Goal: Task Accomplishment & Management: Manage account settings

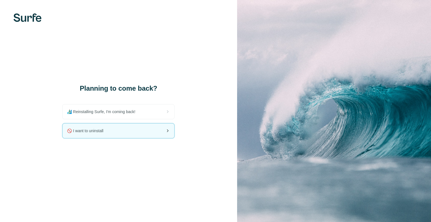
click at [113, 133] on div "🚫 I want to uninstall" at bounding box center [119, 131] width 112 height 15
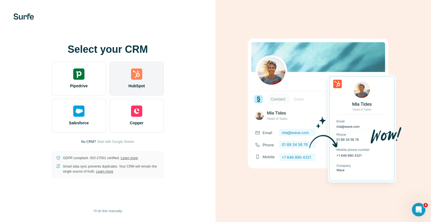
click at [137, 80] on div "HubSpot" at bounding box center [136, 79] width 54 height 34
click at [130, 79] on div "HubSpot" at bounding box center [136, 79] width 54 height 34
click at [139, 83] on div "HubSpot" at bounding box center [136, 79] width 54 height 34
click at [151, 71] on div "HubSpot" at bounding box center [136, 79] width 54 height 34
